Goal: Book appointment/travel/reservation

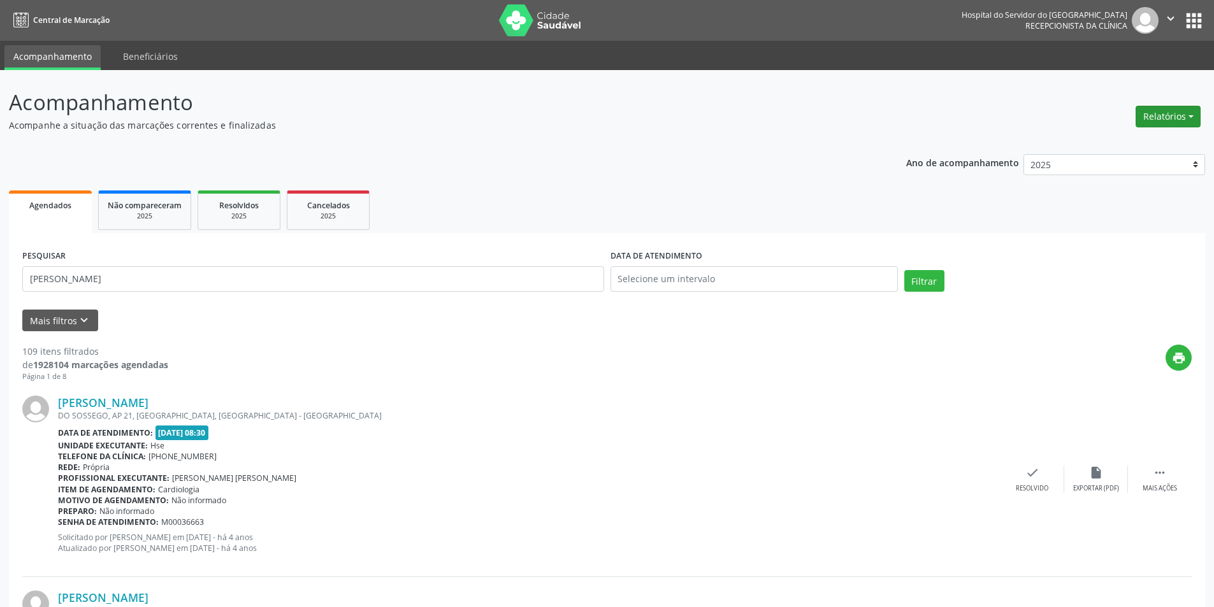
click at [1182, 116] on button "Relatórios" at bounding box center [1167, 117] width 65 height 22
click at [1105, 143] on link "Agendamentos" at bounding box center [1132, 144] width 137 height 18
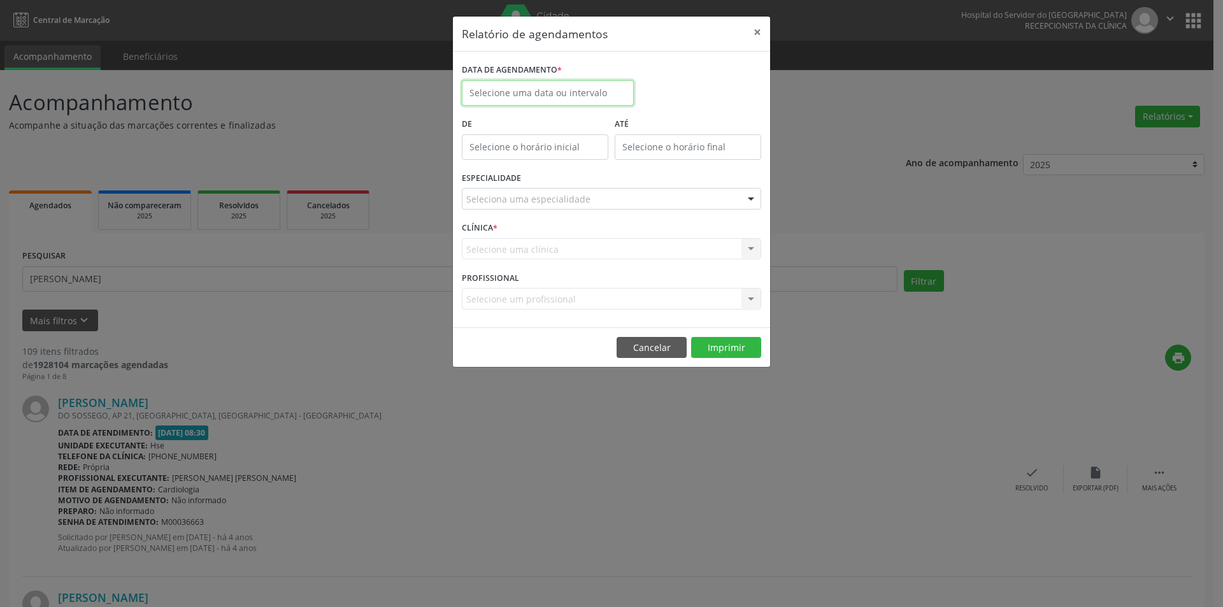
click at [497, 89] on input "text" at bounding box center [548, 92] width 172 height 25
click at [645, 120] on icon at bounding box center [647, 121] width 9 height 9
select select "9"
click at [557, 163] on span "1" at bounding box center [559, 159] width 25 height 25
type input "[DATE]"
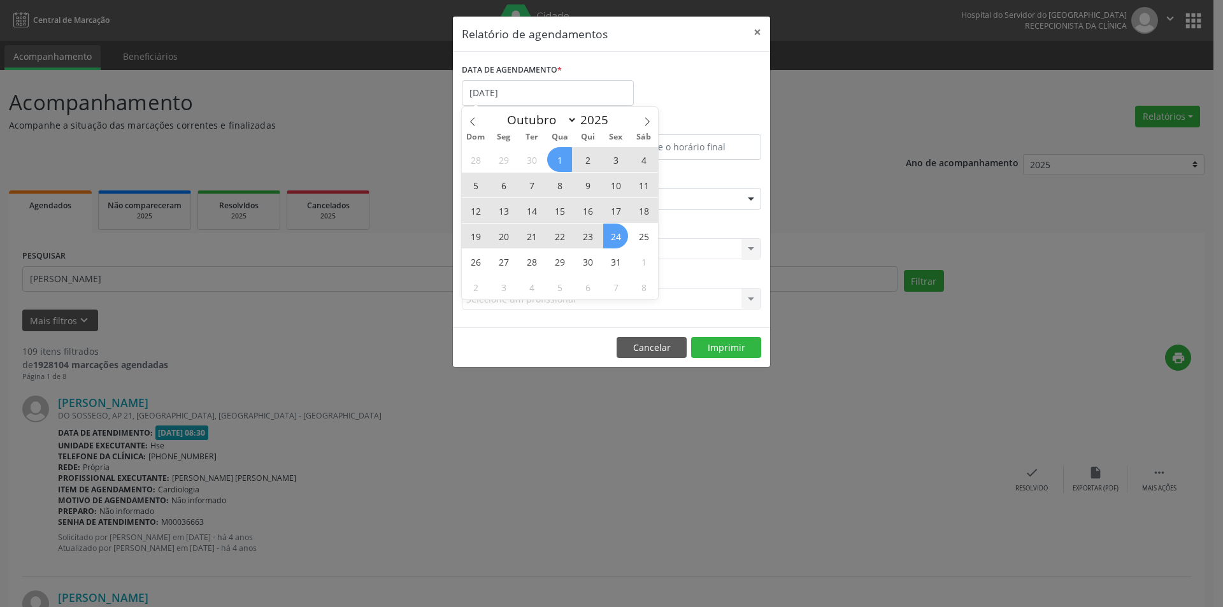
click at [612, 239] on span "24" at bounding box center [615, 236] width 25 height 25
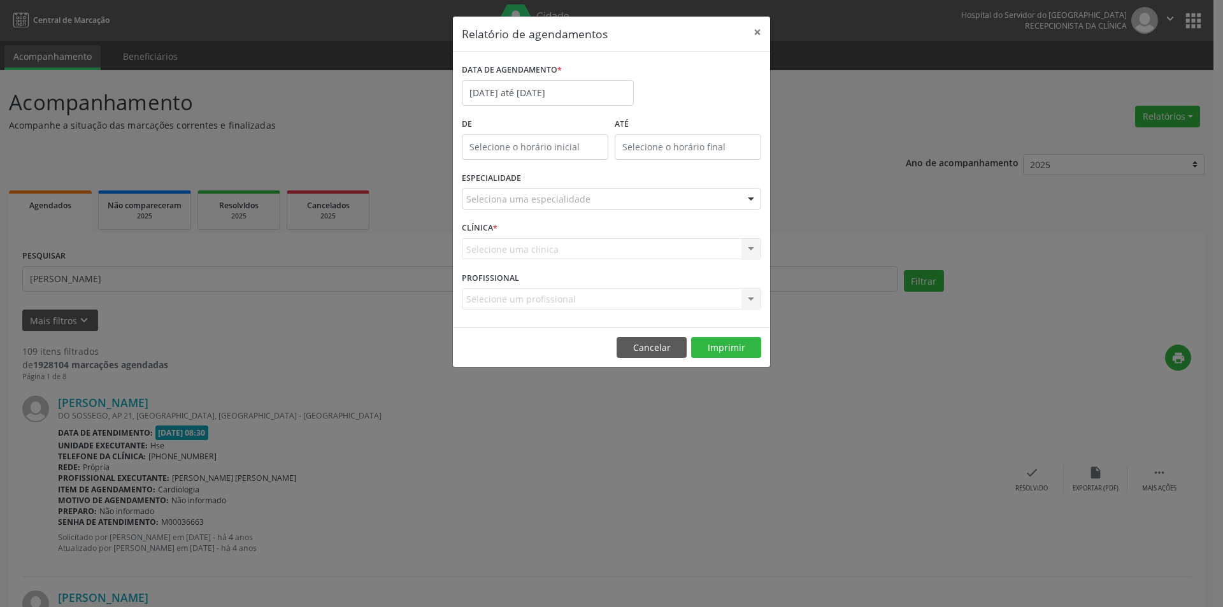
click at [755, 198] on div at bounding box center [751, 200] width 19 height 22
click at [748, 200] on div at bounding box center [751, 200] width 19 height 22
click at [584, 203] on input "text" at bounding box center [600, 204] width 269 height 25
type input "F"
click at [748, 197] on div at bounding box center [751, 200] width 19 height 22
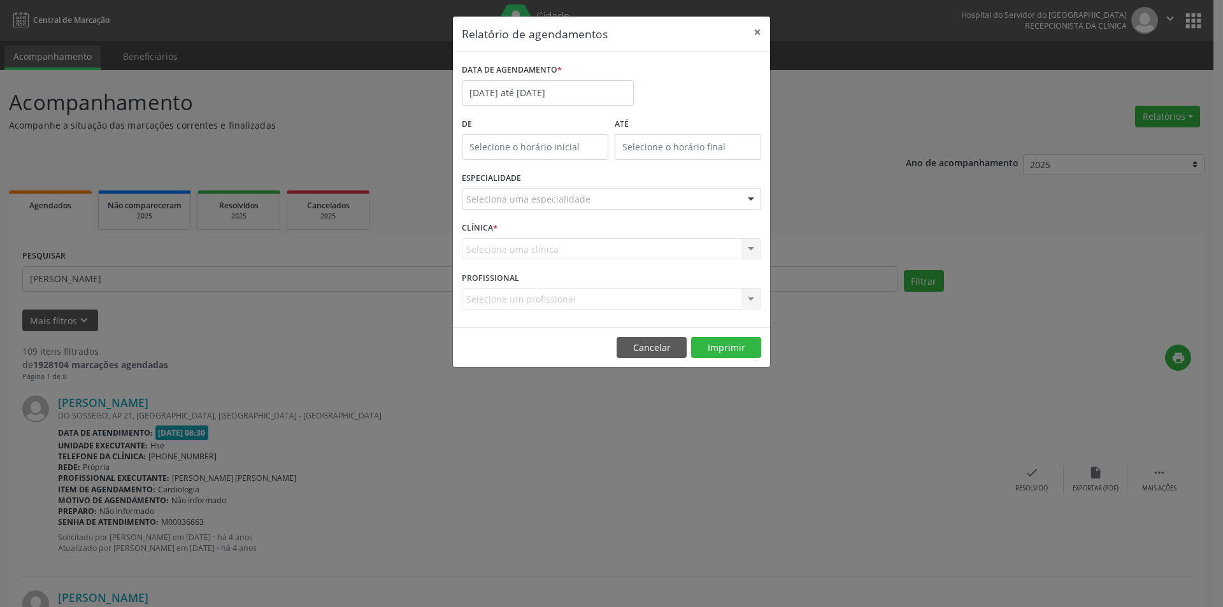
click at [630, 201] on div "Seleciona uma especialidade" at bounding box center [611, 199] width 299 height 22
type input "F"
click at [659, 346] on button "Cancelar" at bounding box center [652, 348] width 70 height 22
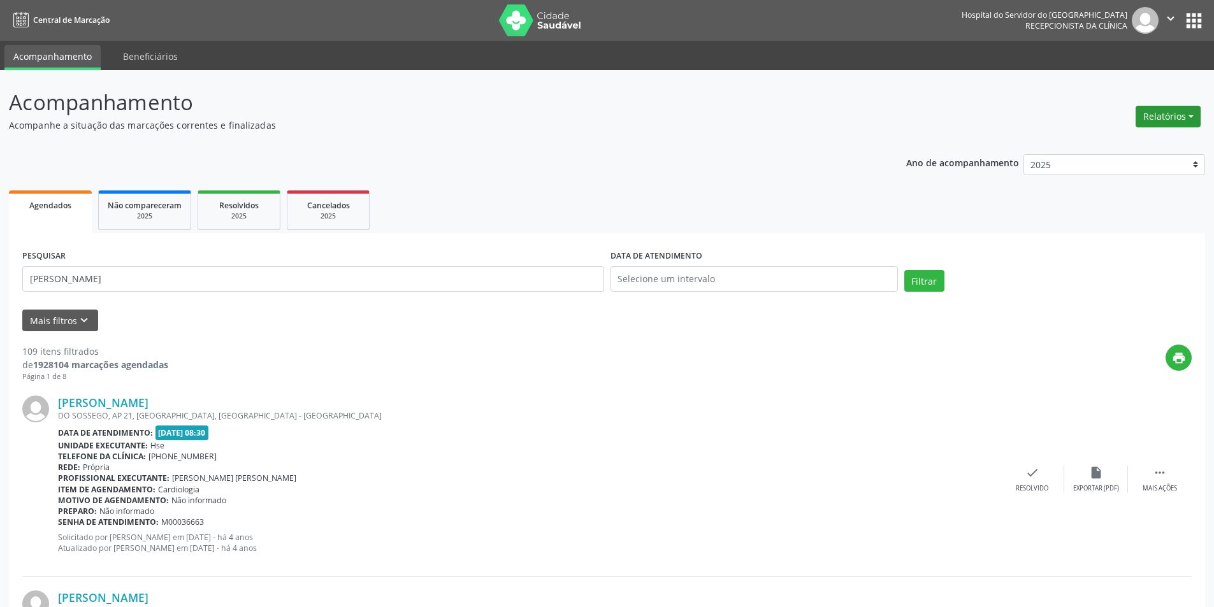
click at [1161, 115] on button "Relatórios" at bounding box center [1167, 117] width 65 height 22
click at [1120, 141] on link "Agendamentos" at bounding box center [1132, 144] width 137 height 18
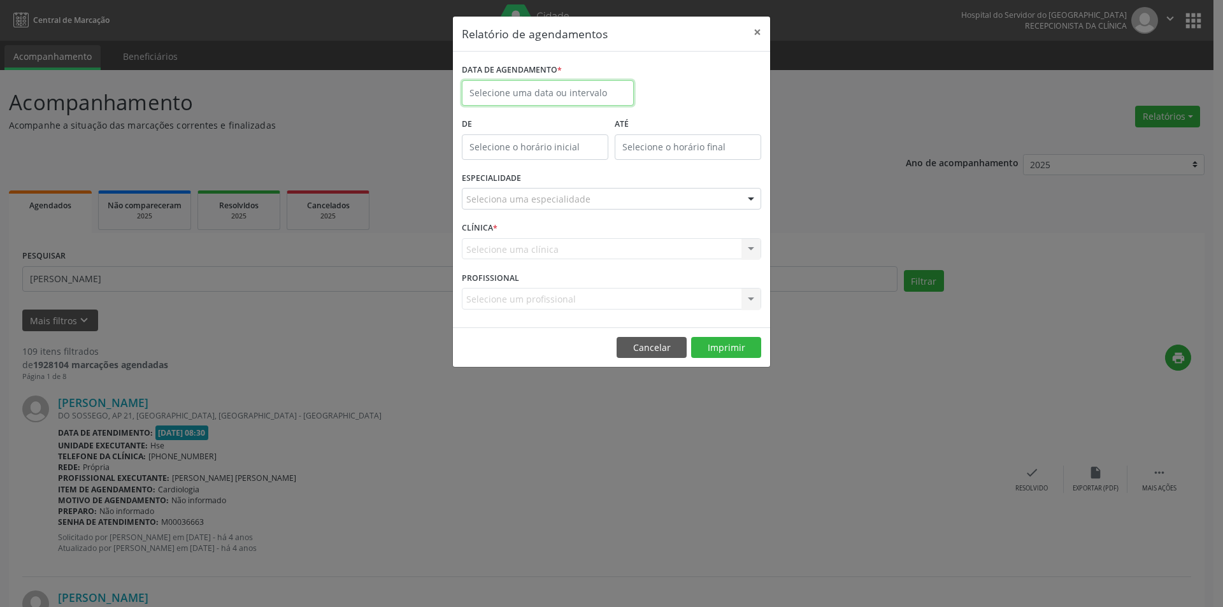
click at [598, 89] on input "text" at bounding box center [548, 92] width 172 height 25
click at [647, 117] on icon at bounding box center [647, 121] width 9 height 9
select select "9"
click at [560, 160] on span "1" at bounding box center [559, 159] width 25 height 25
type input "[DATE]"
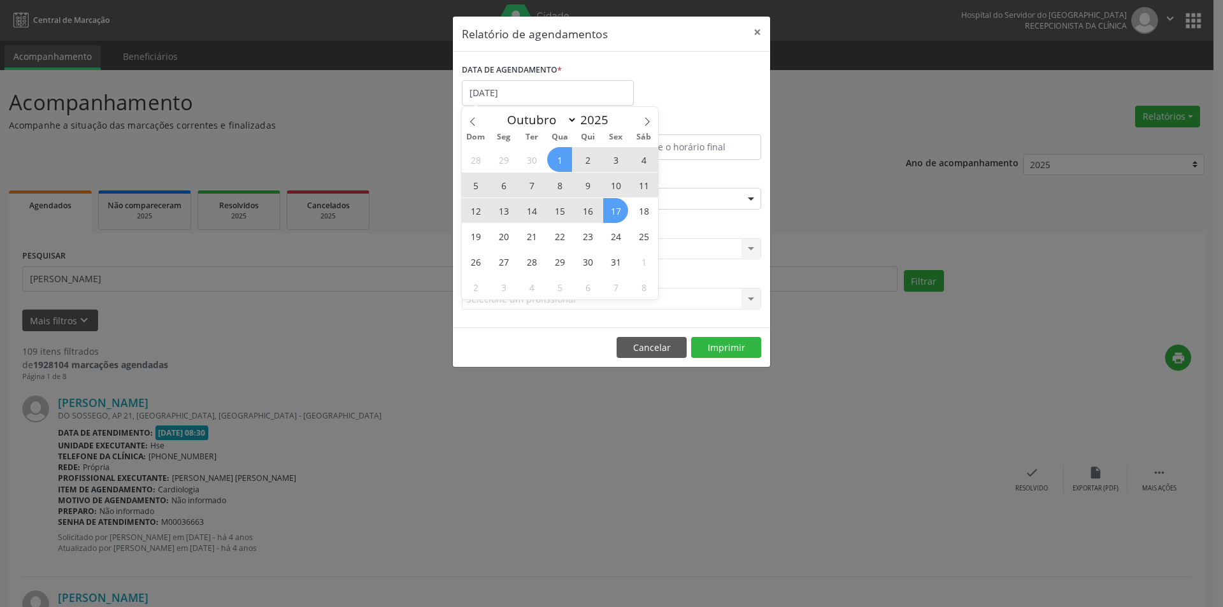
click at [616, 208] on span "17" at bounding box center [615, 210] width 25 height 25
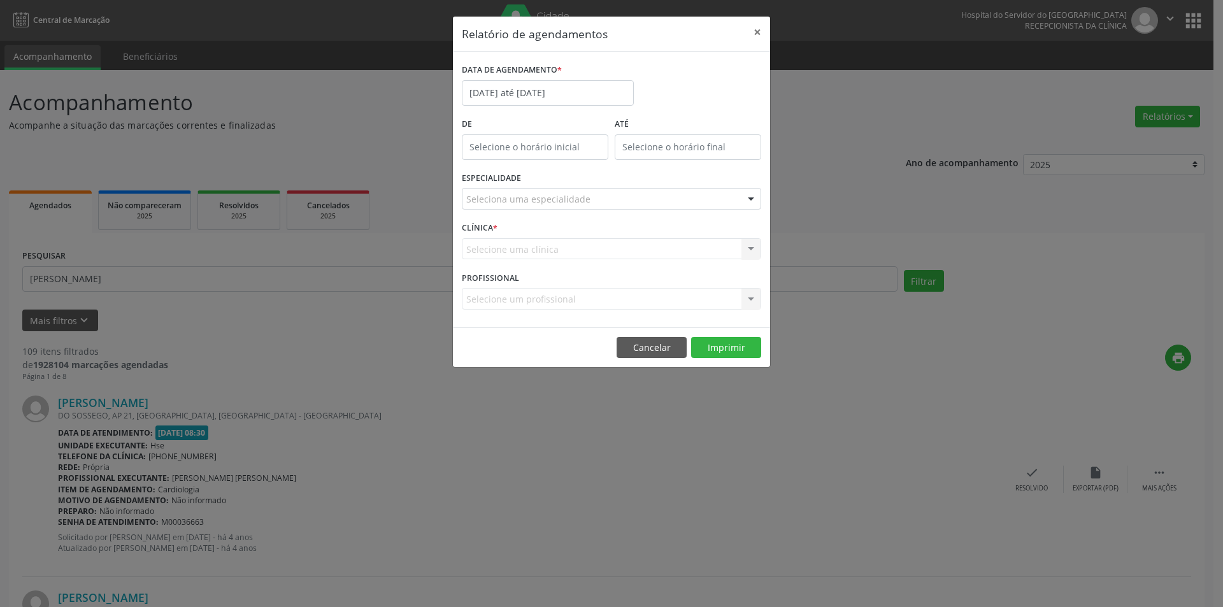
click at [615, 201] on div "Seleciona uma especialidade" at bounding box center [611, 199] width 299 height 22
type input "FI"
click at [751, 249] on div "Selecione uma clínica Nenhum resultado encontrado para: " " Não há nenhuma opçã…" at bounding box center [611, 249] width 299 height 22
click at [549, 250] on div "Selecione uma clínica Nenhum resultado encontrado para: " " Não há nenhuma opçã…" at bounding box center [611, 249] width 299 height 22
click at [751, 247] on div "Selecione uma clínica Nenhum resultado encontrado para: " " Não há nenhuma opçã…" at bounding box center [611, 249] width 299 height 22
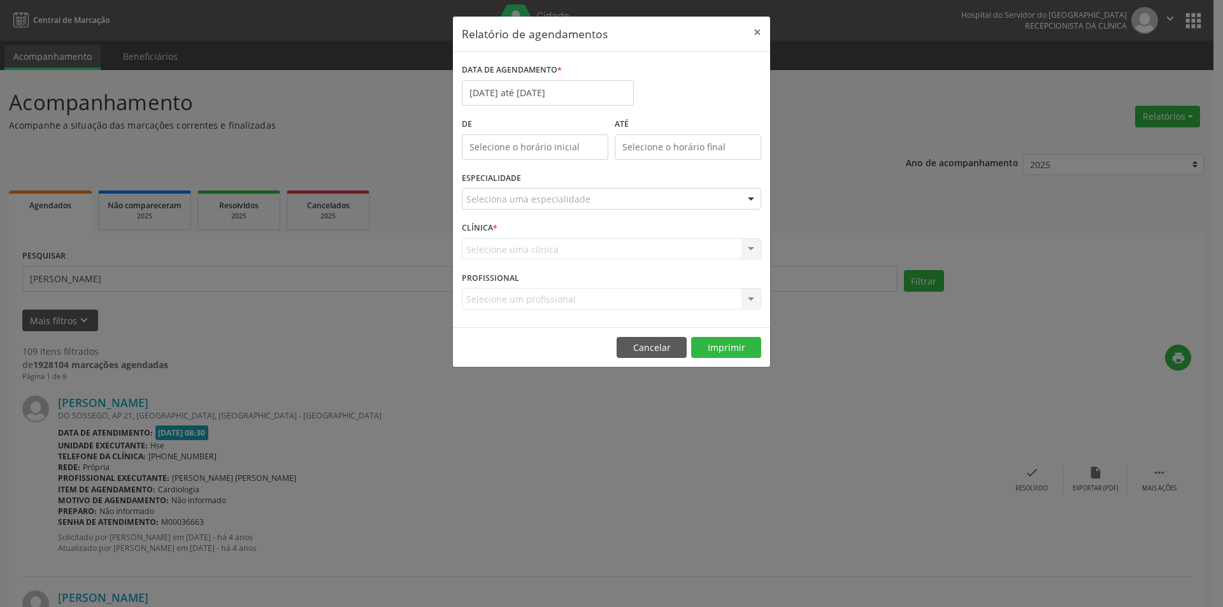
click at [751, 246] on div "Selecione uma clínica Nenhum resultado encontrado para: " " Não há nenhuma opçã…" at bounding box center [611, 249] width 299 height 22
click at [750, 201] on div at bounding box center [751, 200] width 19 height 22
